Goal: Task Accomplishment & Management: Use online tool/utility

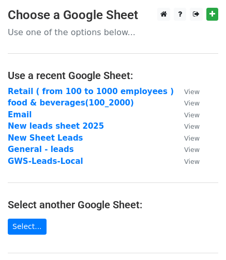
click at [51, 89] on strong "Retail ( from 100 to 1000 employees )" at bounding box center [91, 91] width 166 height 9
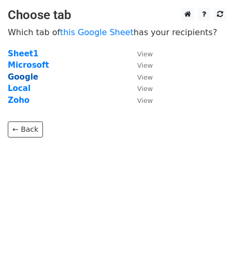
click at [24, 77] on strong "Google" at bounding box center [23, 76] width 31 height 9
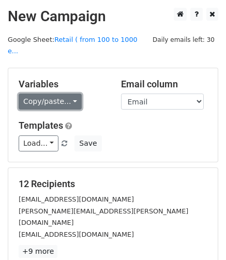
click at [57, 94] on link "Copy/paste..." at bounding box center [50, 102] width 63 height 16
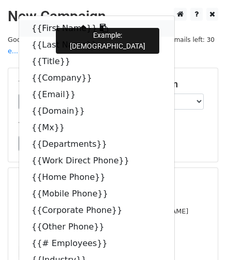
click at [47, 20] on link "{{First Name}}" at bounding box center [96, 28] width 155 height 17
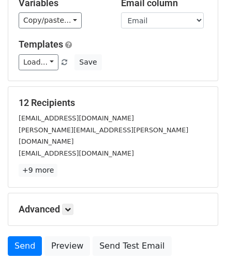
scroll to position [82, 0]
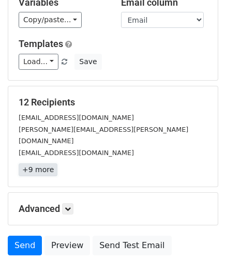
click at [43, 163] on link "+9 more" at bounding box center [38, 169] width 39 height 13
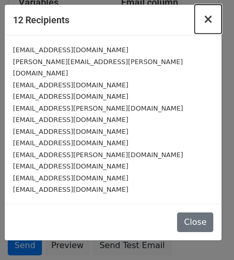
click at [212, 20] on span "×" at bounding box center [208, 19] width 10 height 14
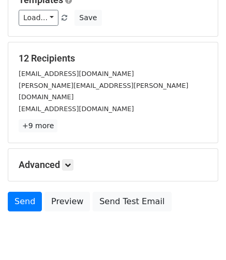
scroll to position [126, 0]
